Goal: Transaction & Acquisition: Purchase product/service

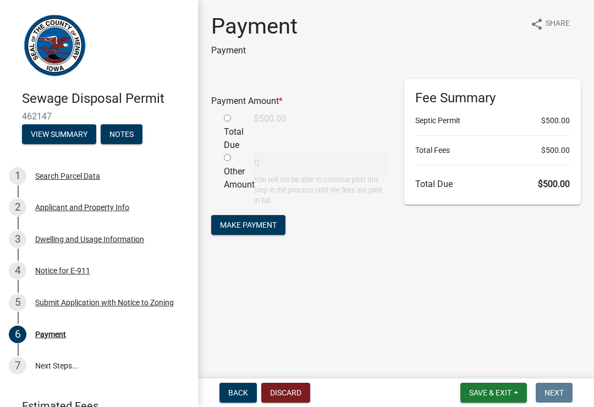
click at [231, 117] on input "radio" at bounding box center [227, 117] width 7 height 7
radio input "true"
type input "500"
click at [258, 226] on span "Make Payment" at bounding box center [248, 224] width 57 height 9
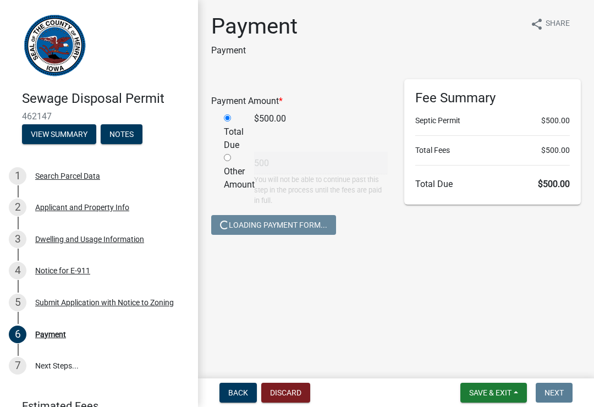
click at [310, 228] on span "Loading Payment Form..." at bounding box center [273, 224] width 107 height 9
click at [318, 222] on span "Loading Payment Form..." at bounding box center [273, 224] width 107 height 9
click at [303, 227] on span "Loading Payment Form..." at bounding box center [273, 224] width 107 height 9
click at [497, 402] on button "Save & Exit" at bounding box center [494, 393] width 67 height 20
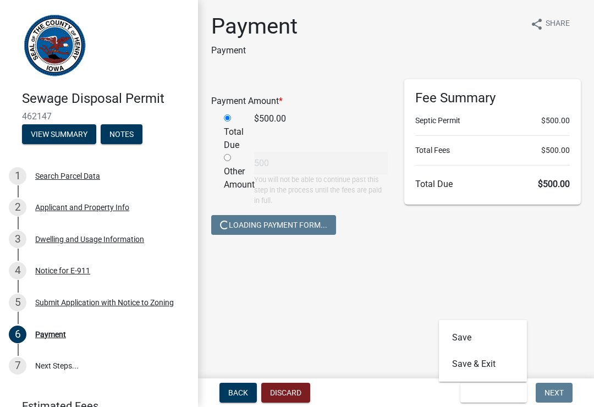
click at [492, 370] on button "Save & Exit" at bounding box center [483, 364] width 88 height 26
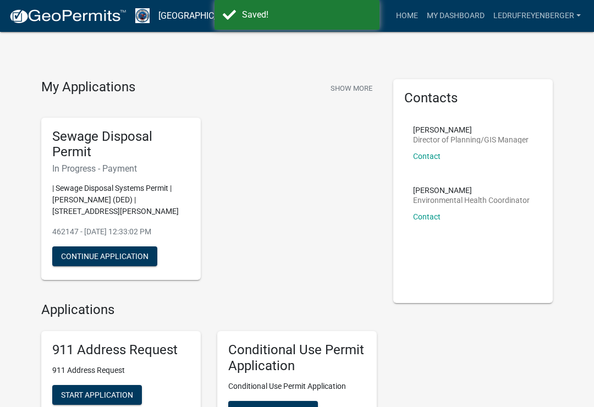
click at [119, 261] on button "Continue Application" at bounding box center [104, 257] width 105 height 20
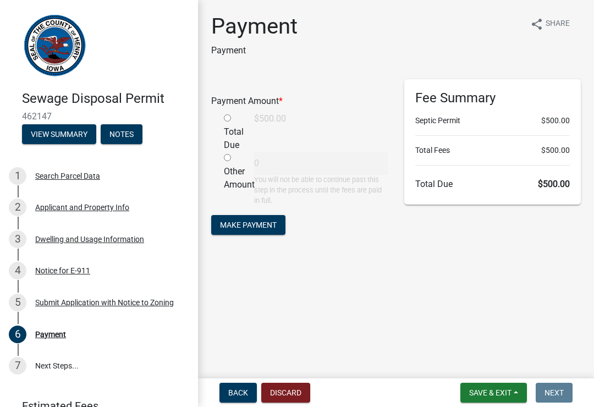
click at [237, 114] on div "Total Due" at bounding box center [231, 132] width 30 height 40
click at [228, 116] on input "radio" at bounding box center [227, 117] width 7 height 7
radio input "true"
type input "500"
click at [259, 226] on span "Make Payment" at bounding box center [248, 224] width 57 height 9
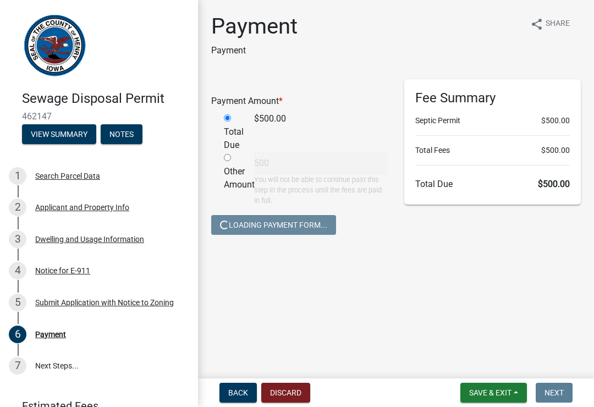
click at [319, 226] on span "Loading Payment Form..." at bounding box center [273, 224] width 107 height 9
click at [311, 223] on span "Loading Payment Form..." at bounding box center [273, 224] width 107 height 9
click at [293, 226] on span "Loading Payment Form..." at bounding box center [273, 224] width 107 height 9
click at [292, 221] on span "Loading Payment Form..." at bounding box center [273, 224] width 107 height 9
